Goal: Transaction & Acquisition: Purchase product/service

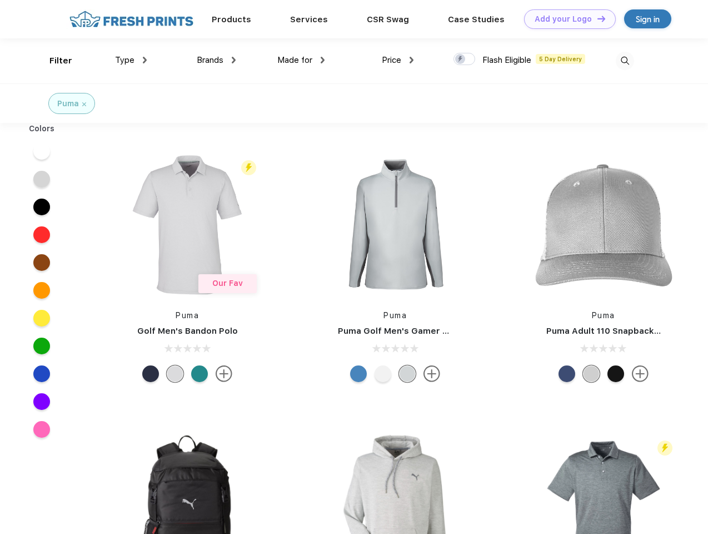
click at [566, 19] on link "Add your Logo Design Tool" at bounding box center [570, 18] width 92 height 19
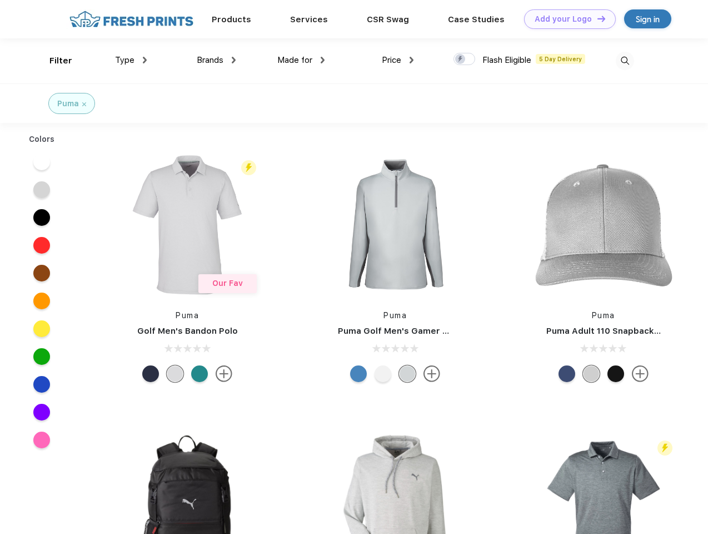
click at [0, 0] on div "Design Tool" at bounding box center [0, 0] width 0 height 0
click at [597, 18] on link "Add your Logo Design Tool" at bounding box center [570, 18] width 92 height 19
click at [53, 61] on div "Filter" at bounding box center [60, 60] width 23 height 13
click at [131, 60] on span "Type" at bounding box center [124, 60] width 19 height 10
click at [216, 60] on span "Brands" at bounding box center [210, 60] width 27 height 10
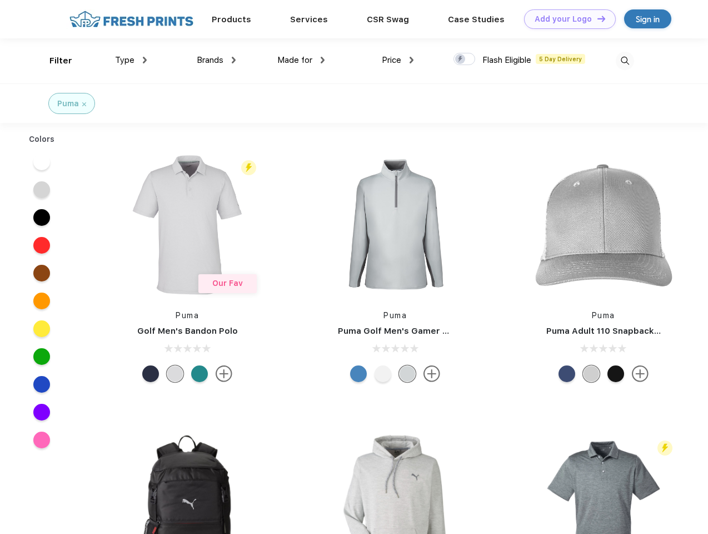
click at [301, 60] on span "Made for" at bounding box center [294, 60] width 35 height 10
click at [398, 60] on span "Price" at bounding box center [391, 60] width 19 height 10
click at [465, 60] on div at bounding box center [465, 59] width 22 height 12
click at [461, 60] on input "checkbox" at bounding box center [457, 55] width 7 height 7
click at [625, 61] on img at bounding box center [625, 61] width 18 height 18
